Goal: Task Accomplishment & Management: Manage account settings

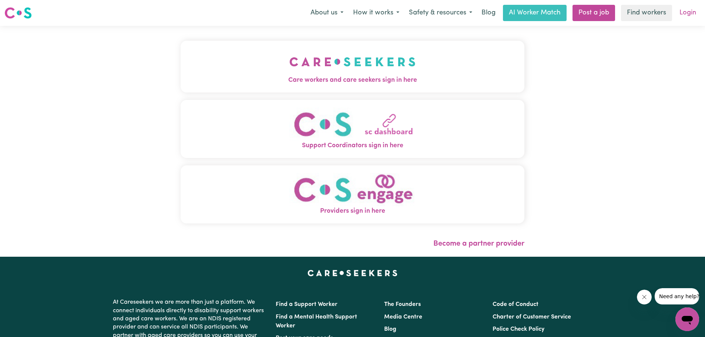
click at [685, 13] on link "Login" at bounding box center [688, 13] width 26 height 16
click at [688, 13] on link "Login" at bounding box center [688, 13] width 26 height 16
click at [686, 12] on link "Login" at bounding box center [688, 13] width 26 height 16
click at [686, 11] on link "Login" at bounding box center [688, 13] width 26 height 16
click at [357, 67] on img "Care workers and care seekers sign in here" at bounding box center [352, 61] width 126 height 27
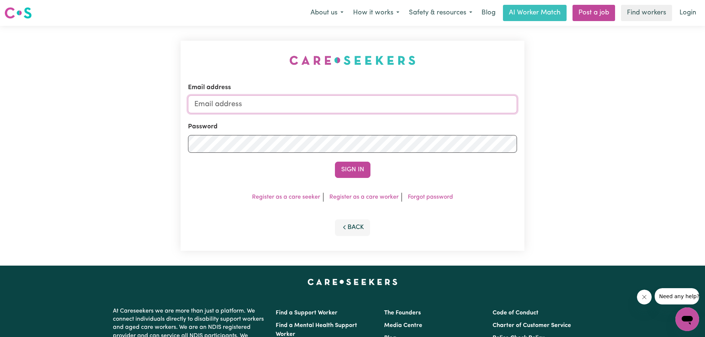
type input "[EMAIL_ADDRESS][DOMAIN_NAME]"
click at [354, 169] on button "Sign In" at bounding box center [353, 170] width 36 height 16
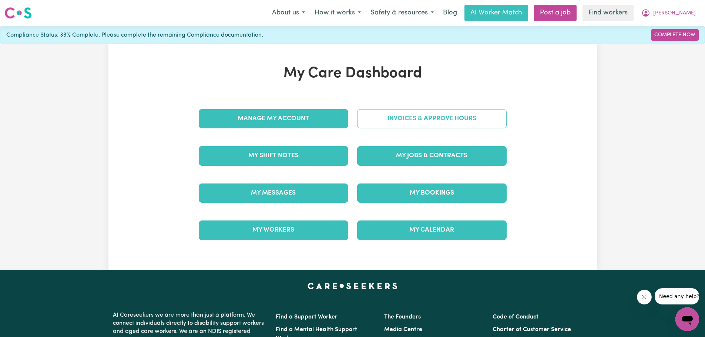
click at [399, 117] on link "Invoices & Approve Hours" at bounding box center [431, 118] width 149 height 19
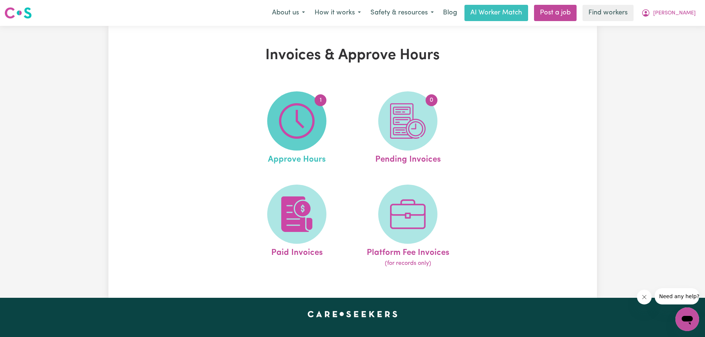
click at [305, 117] on img at bounding box center [297, 121] width 36 height 36
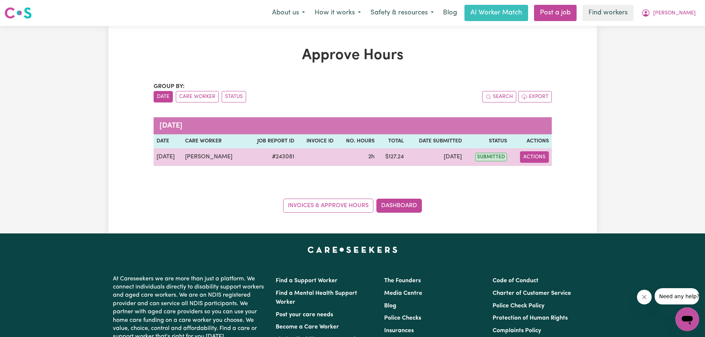
click at [534, 156] on button "Actions" at bounding box center [534, 156] width 29 height 11
click at [533, 172] on link "View Job Report" at bounding box center [552, 174] width 63 height 15
select select "pm"
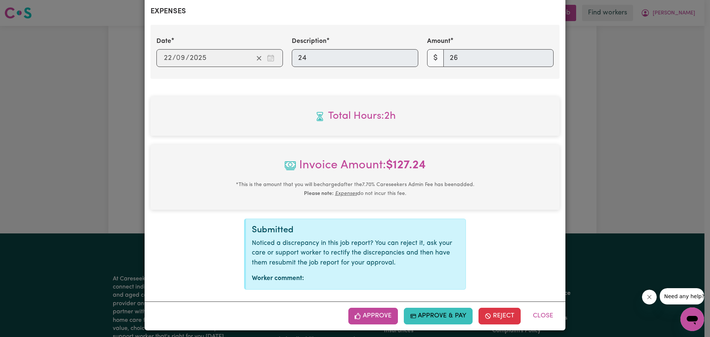
scroll to position [279, 0]
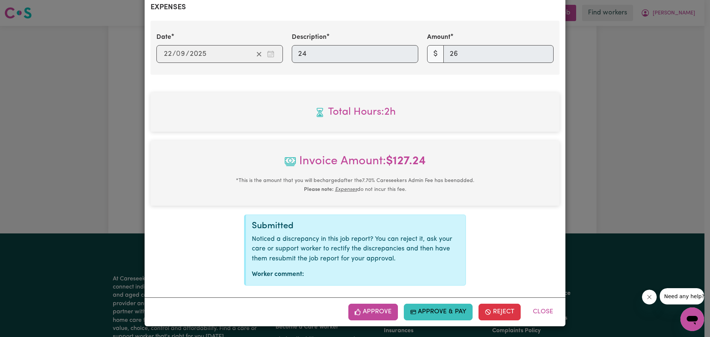
click at [376, 312] on button "Approve" at bounding box center [373, 312] width 50 height 16
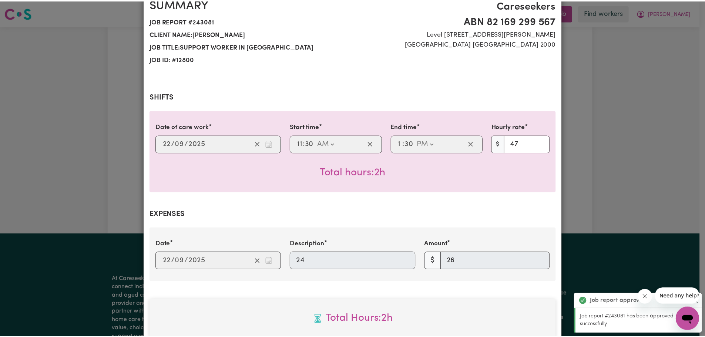
scroll to position [0, 0]
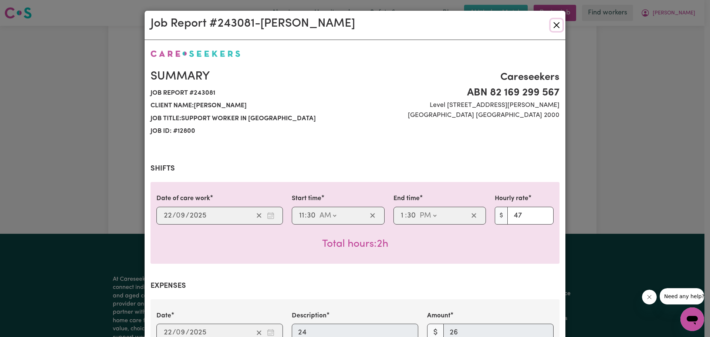
click at [555, 24] on button "Close" at bounding box center [557, 25] width 12 height 12
